Goal: Find contact information: Find contact information

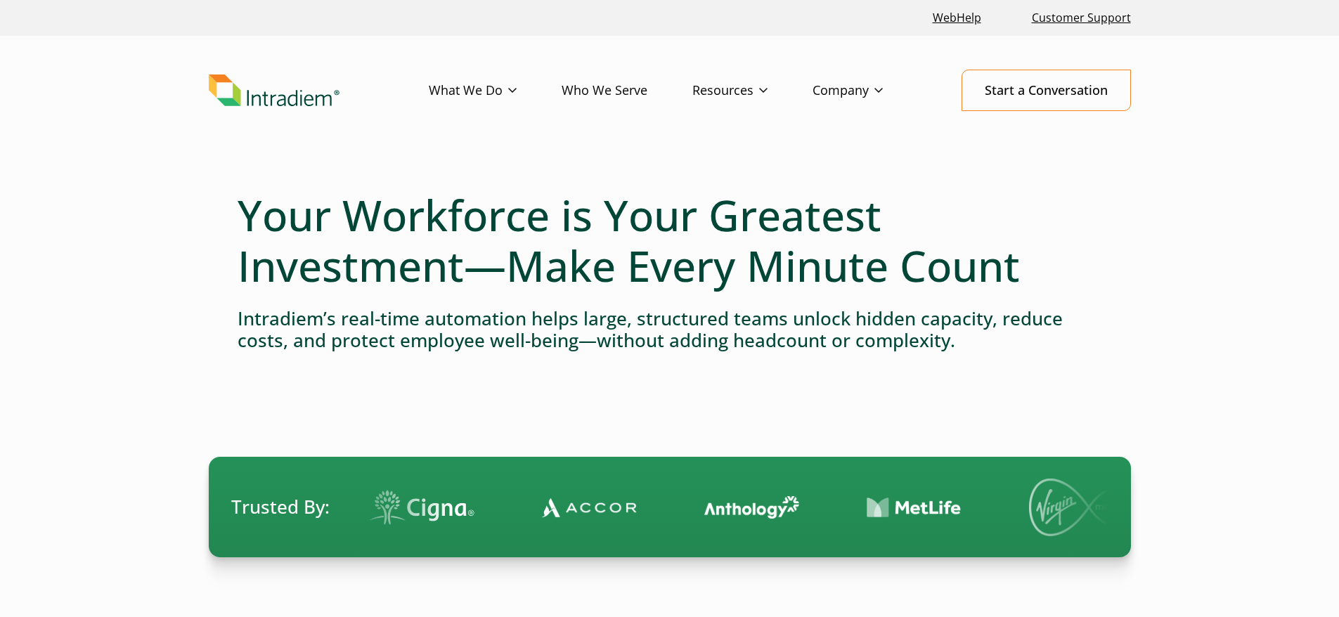
click at [297, 103] on img "Link to homepage of Intradiem" at bounding box center [274, 91] width 131 height 32
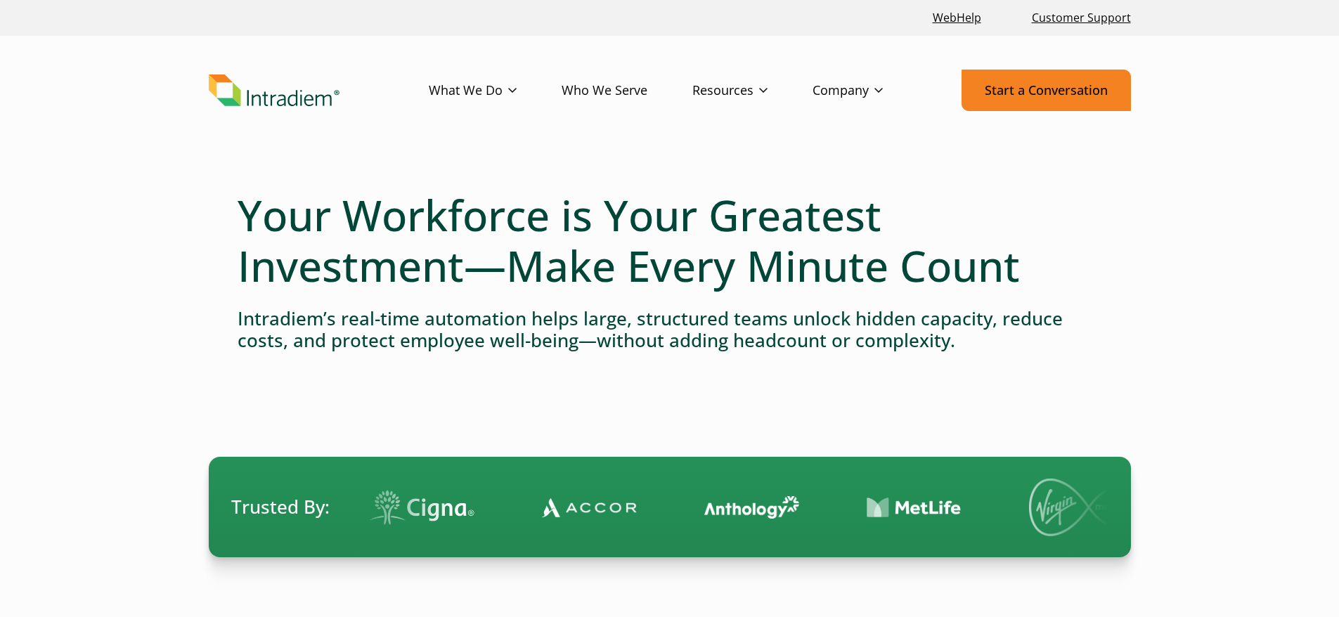
click at [1019, 91] on link "Start a Conversation" at bounding box center [1046, 90] width 169 height 41
